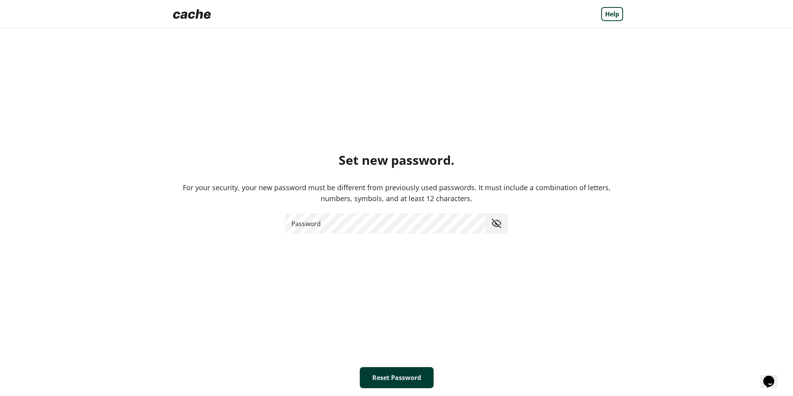
click at [492, 94] on div "Set new password. For your security, your new password must be different from p…" at bounding box center [396, 198] width 453 height 300
click at [732, 111] on div "Help Set new password. For your security, your new password must be different f…" at bounding box center [396, 198] width 793 height 396
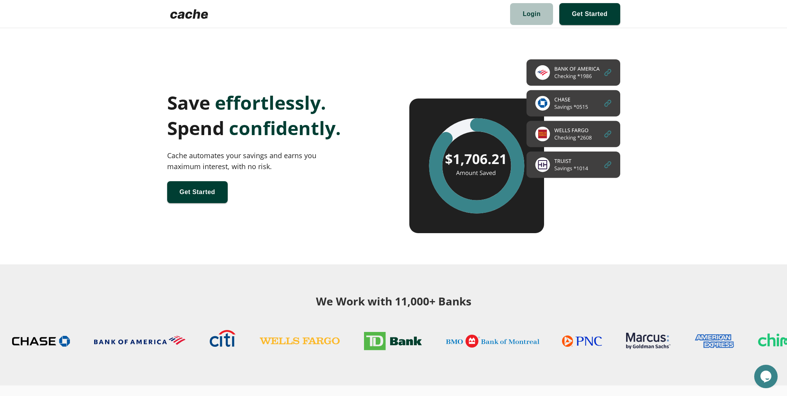
click at [534, 16] on span at bounding box center [531, 14] width 43 height 22
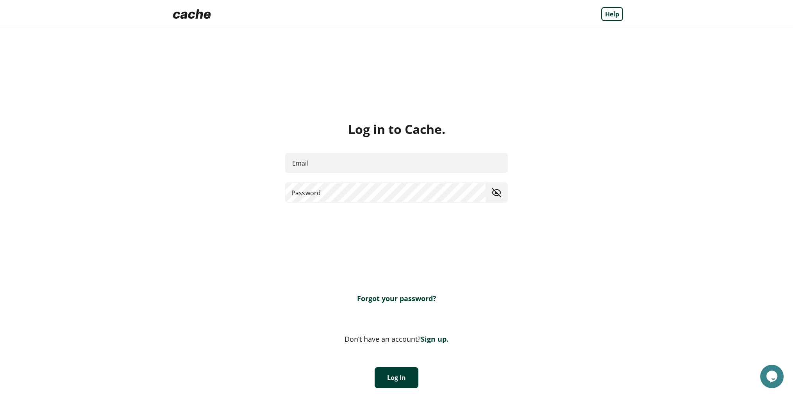
click at [399, 298] on link "Forgot your password?" at bounding box center [396, 298] width 79 height 9
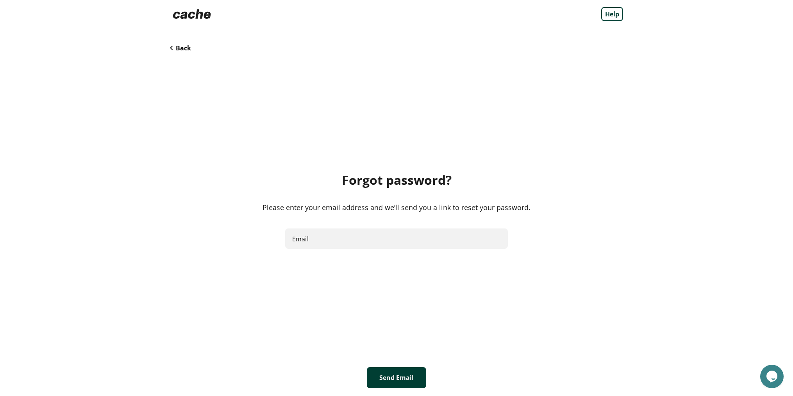
click at [380, 241] on input "Email" at bounding box center [396, 238] width 223 height 21
type input "**********"
click at [394, 377] on button "Send Email" at bounding box center [396, 377] width 59 height 21
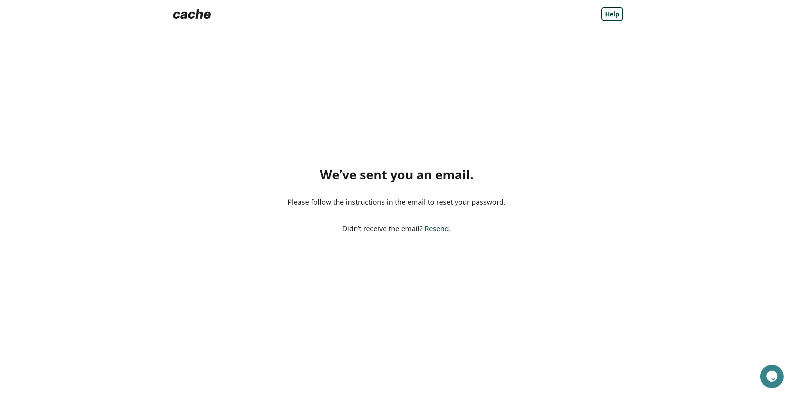
click at [434, 232] on button "Resend." at bounding box center [438, 228] width 26 height 9
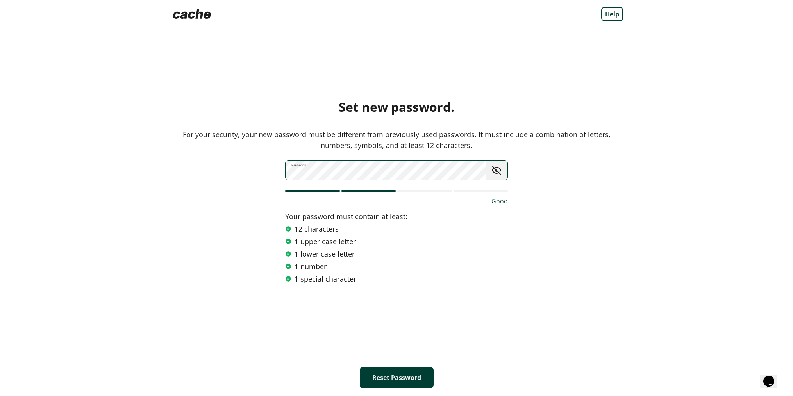
click at [381, 382] on button "Reset Password" at bounding box center [397, 377] width 74 height 21
